Goal: Communication & Community: Answer question/provide support

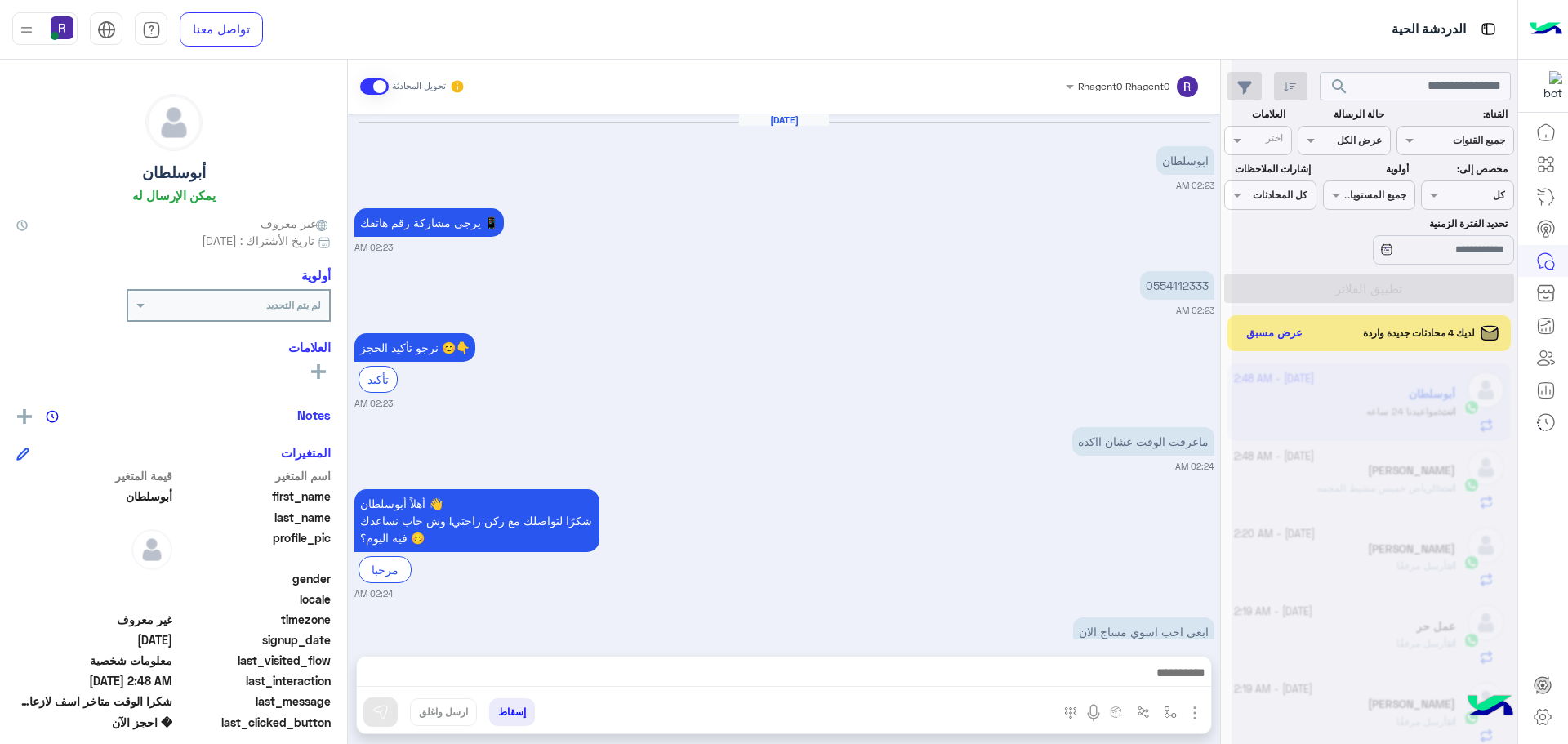
scroll to position [616, 0]
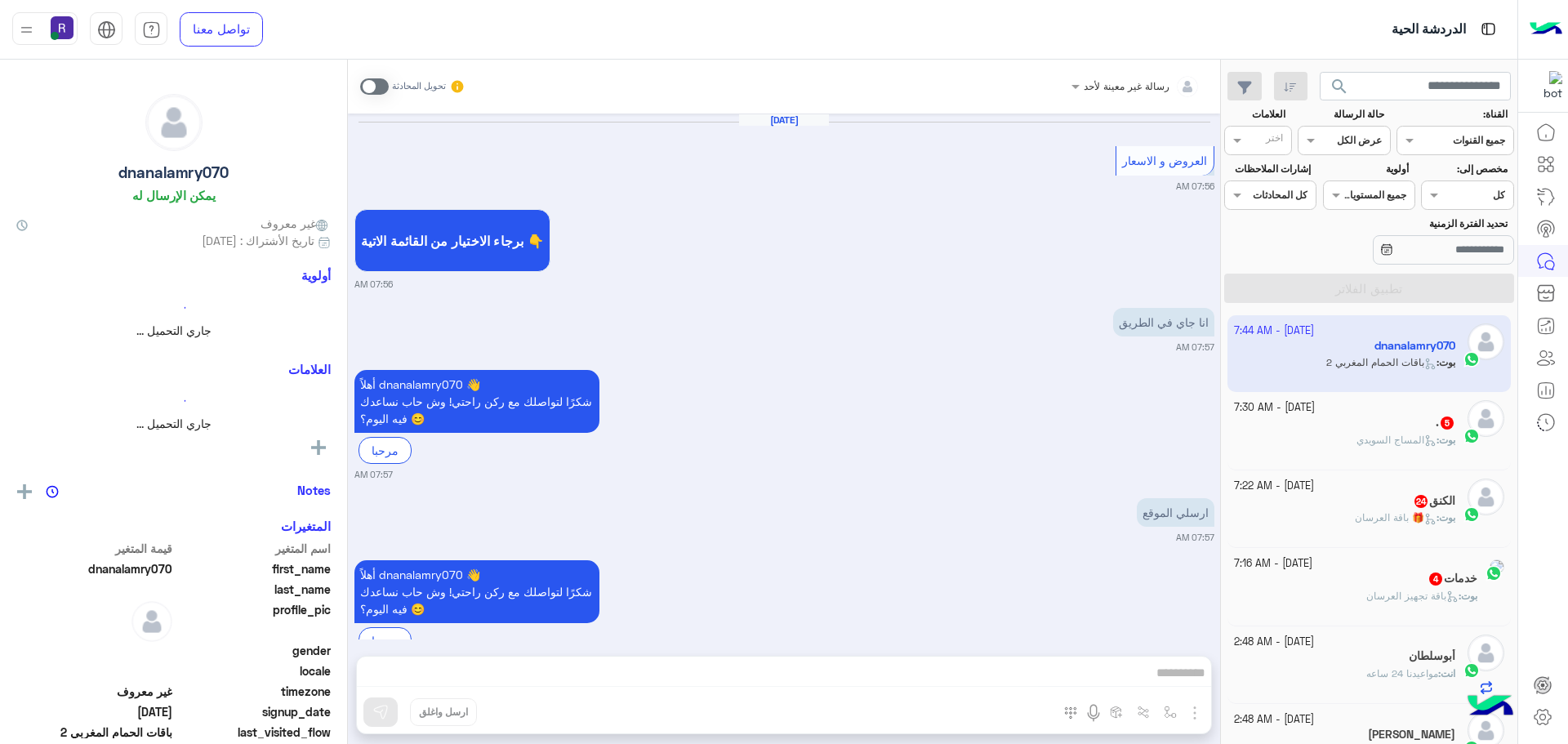
scroll to position [2559, 0]
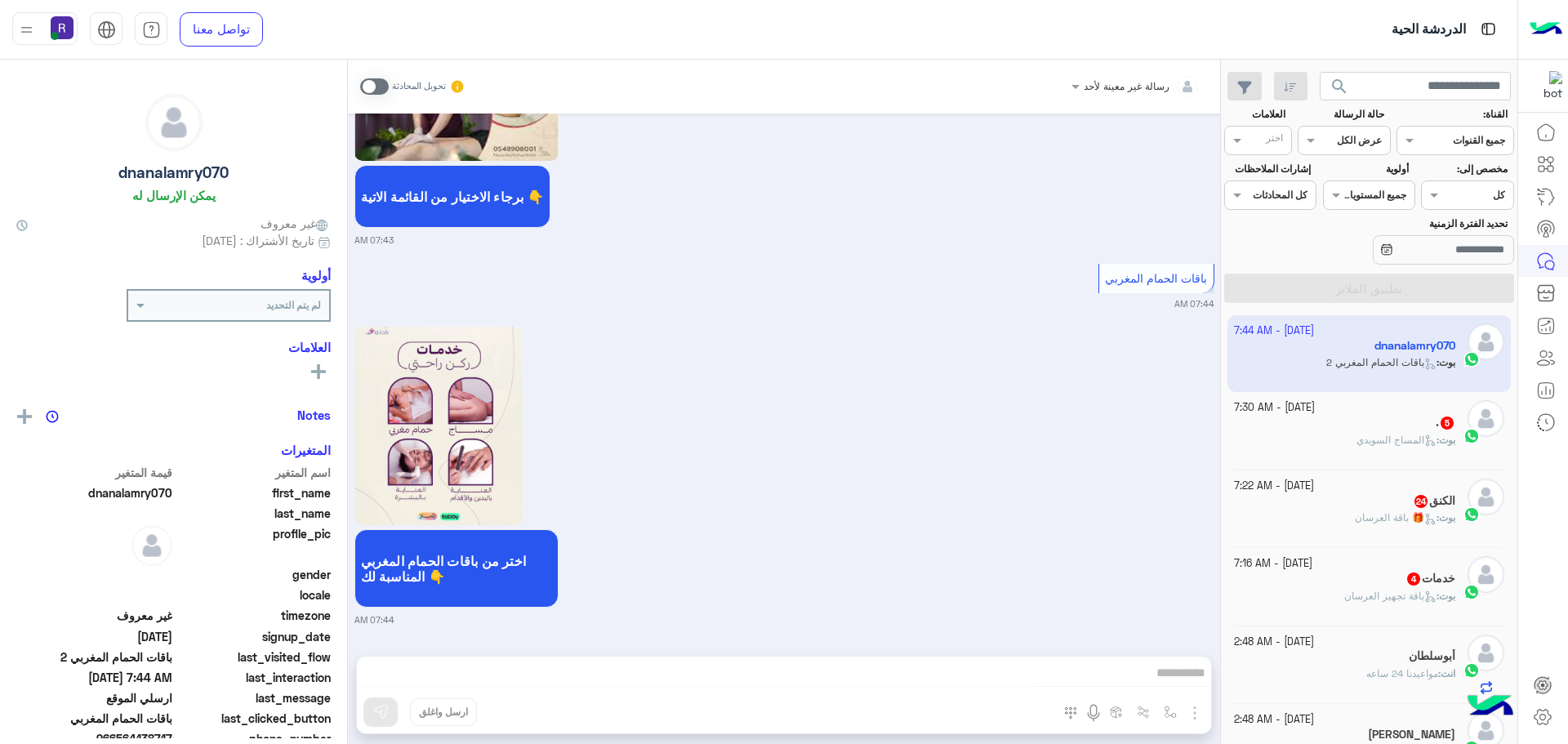
click at [1339, 426] on div ". 5" at bounding box center [1345, 424] width 222 height 18
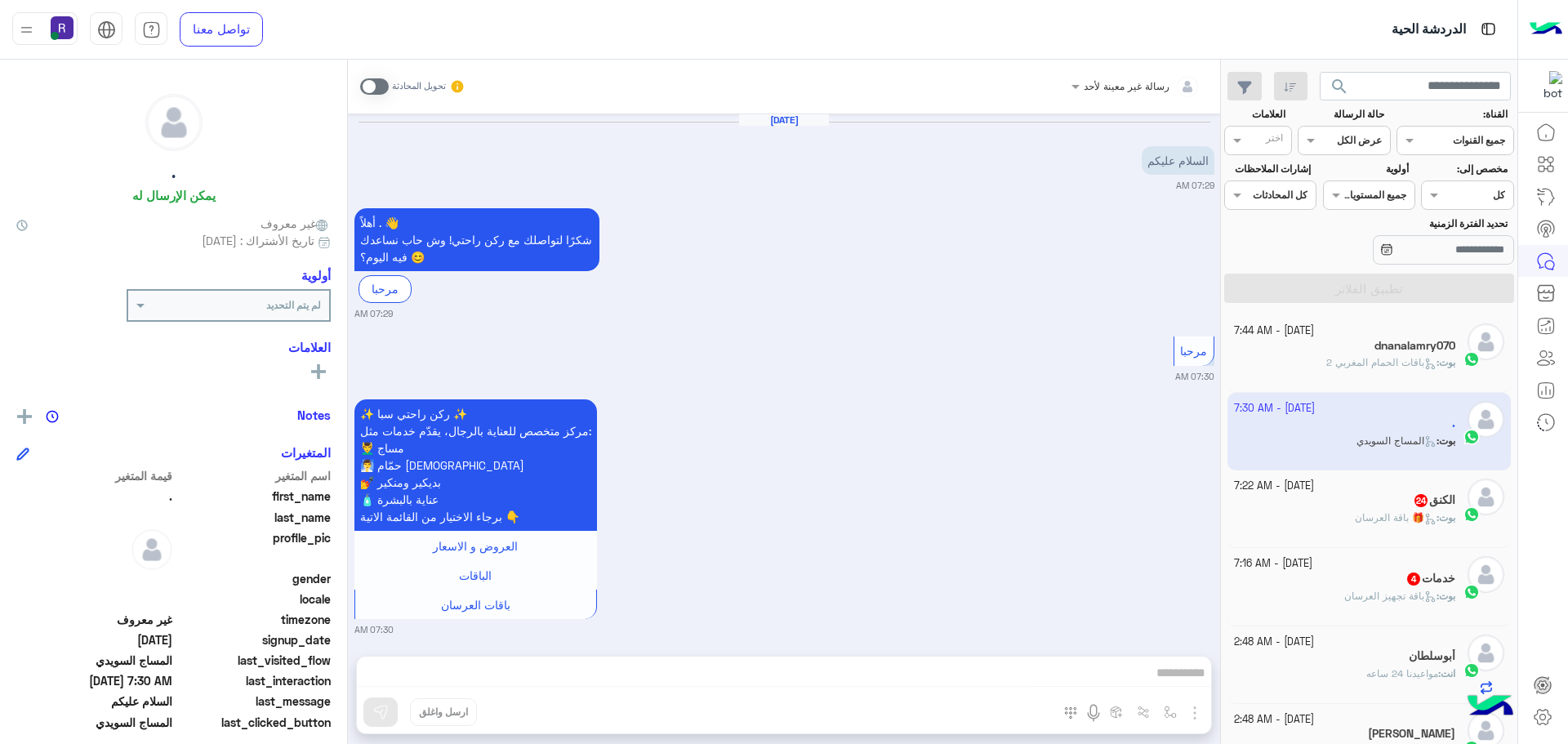
scroll to position [898, 0]
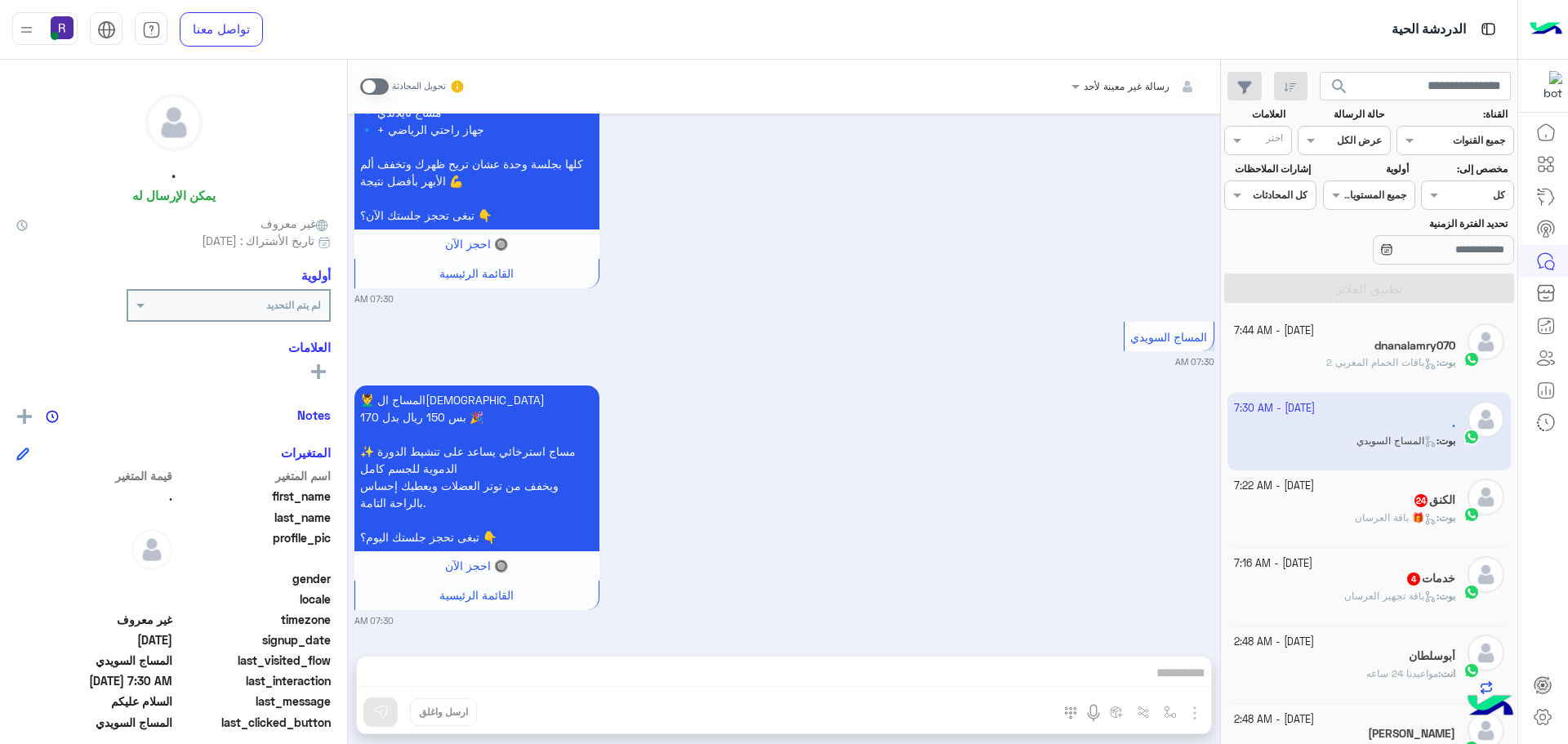
click at [1361, 495] on div "الكنق 24" at bounding box center [1345, 501] width 222 height 18
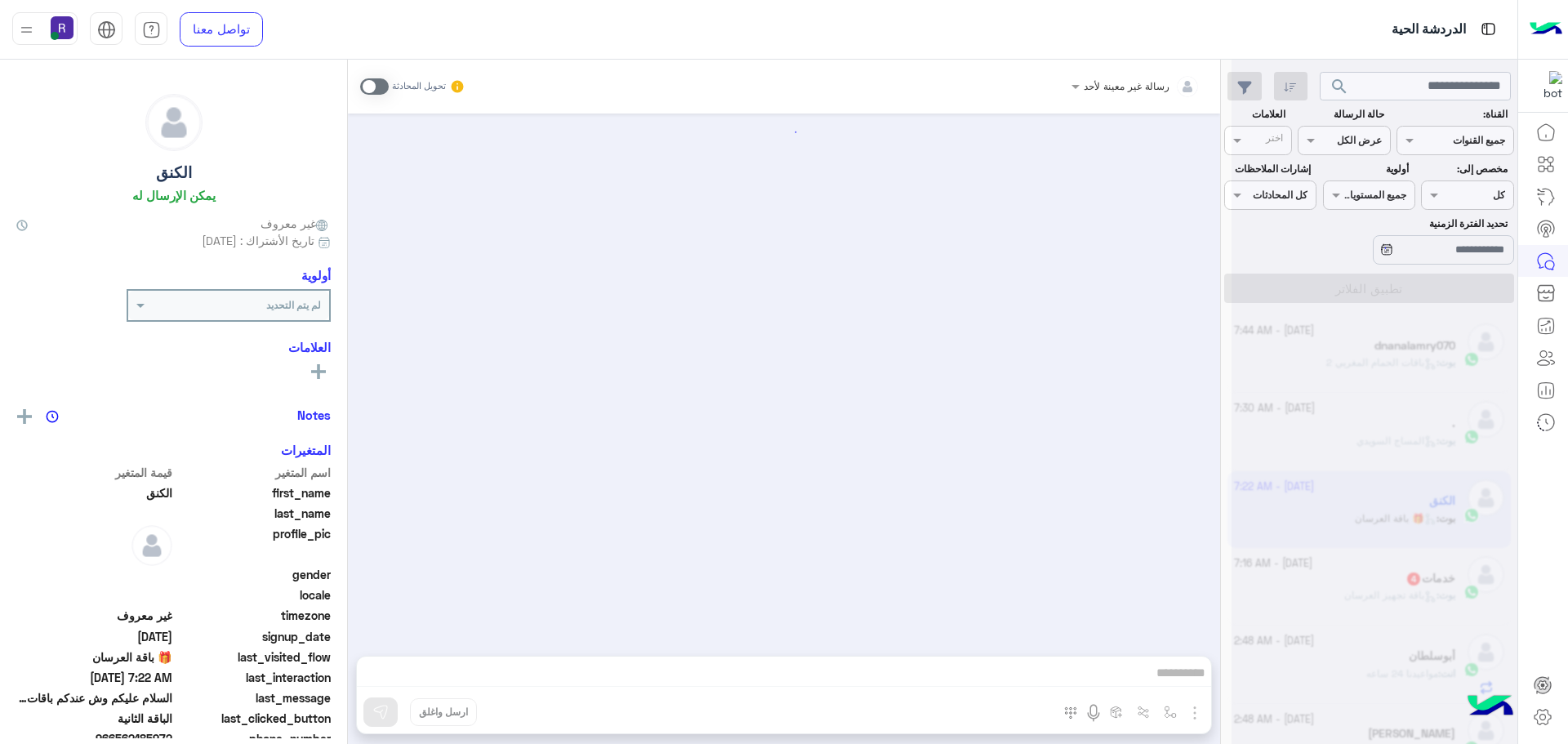
scroll to position [3887, 0]
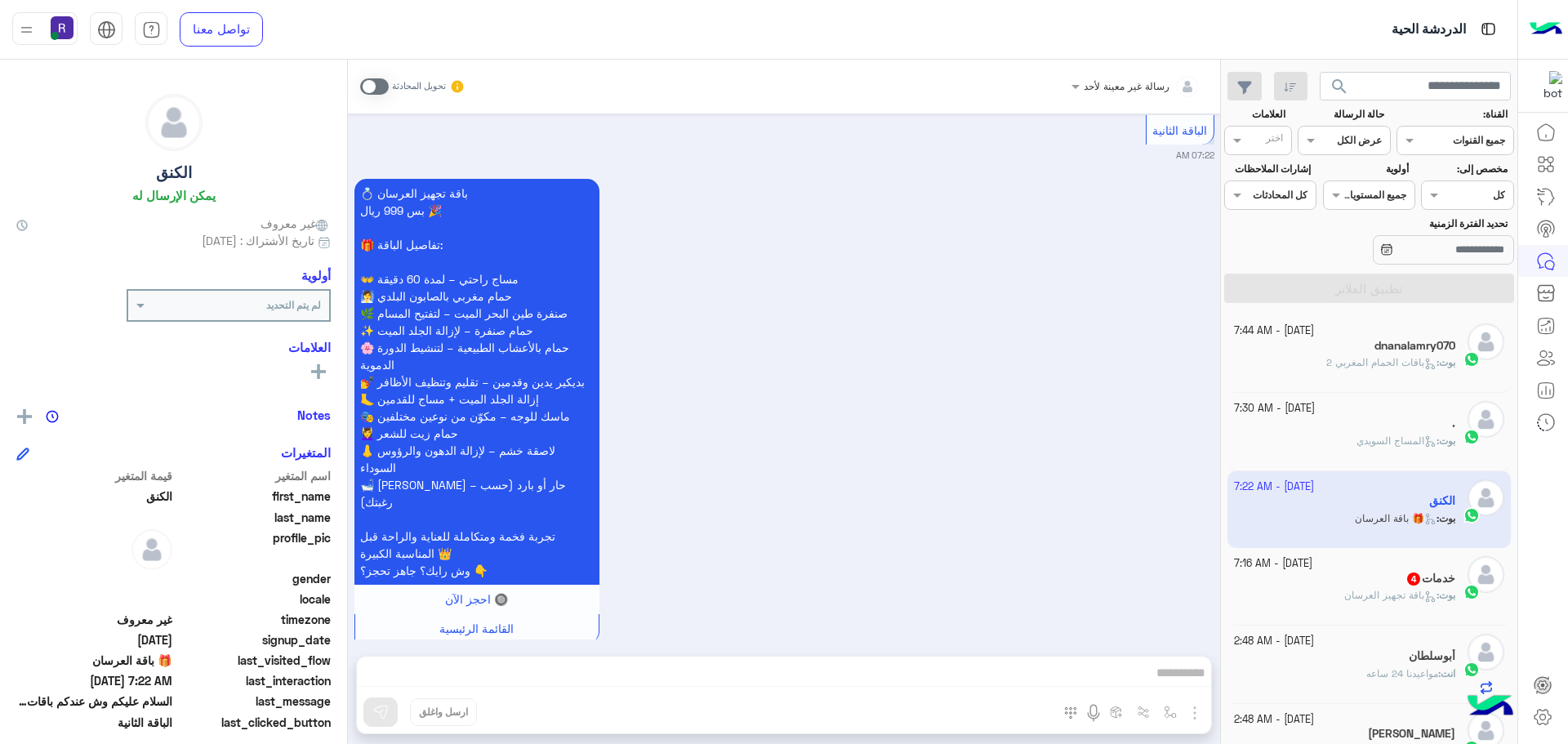
click at [1383, 577] on div "خدمات 4" at bounding box center [1345, 580] width 222 height 18
